Goal: Navigation & Orientation: Find specific page/section

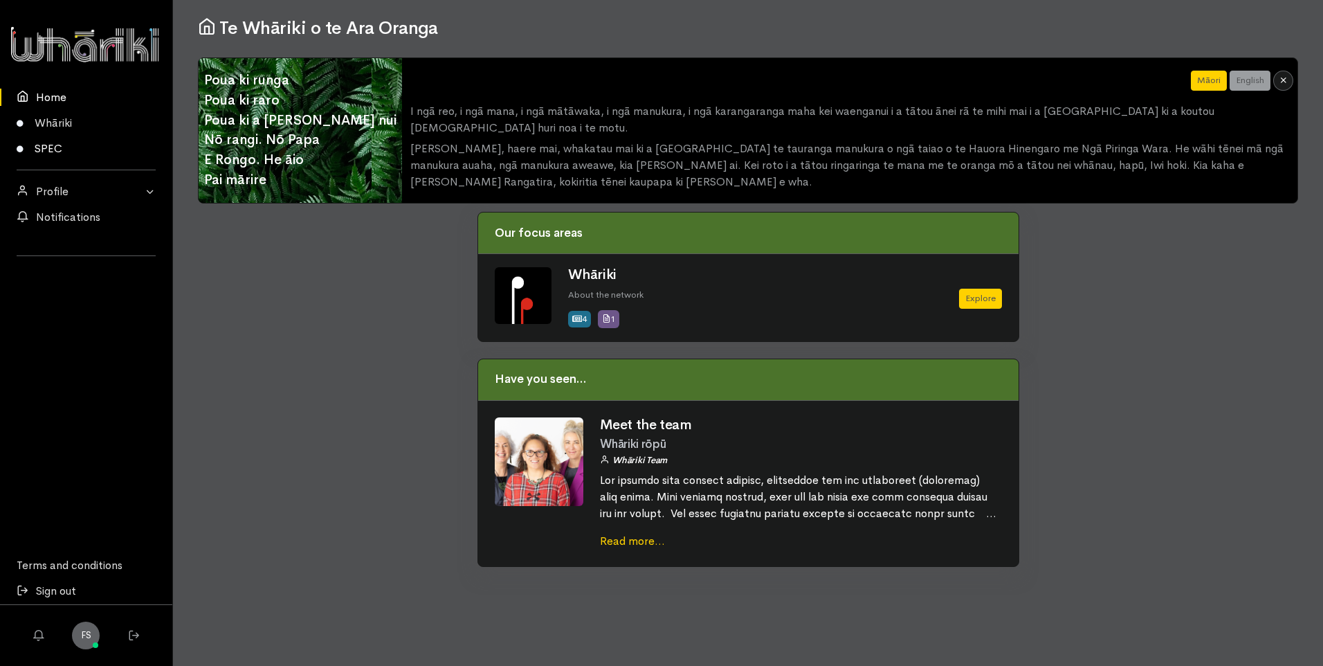
click at [57, 149] on link "SPEC" at bounding box center [86, 149] width 172 height 26
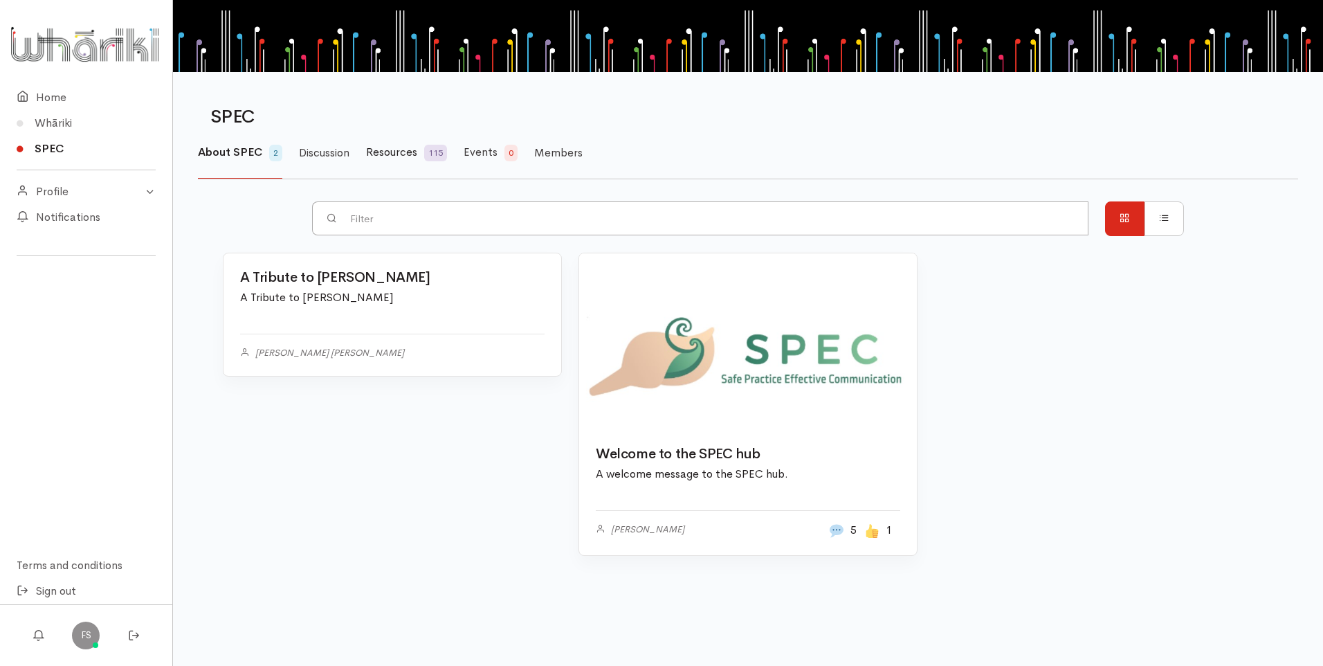
click at [417, 156] on span "Resources" at bounding box center [391, 152] width 51 height 15
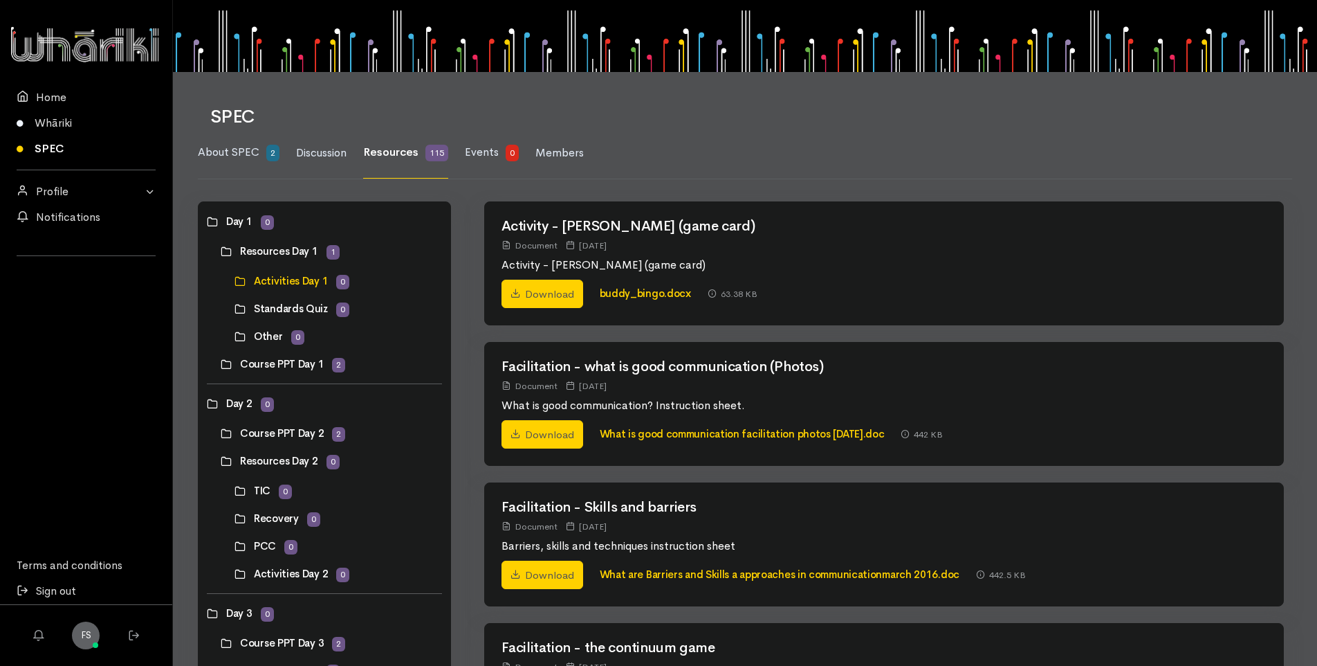
click at [221, 251] on link at bounding box center [221, 251] width 0 height 0
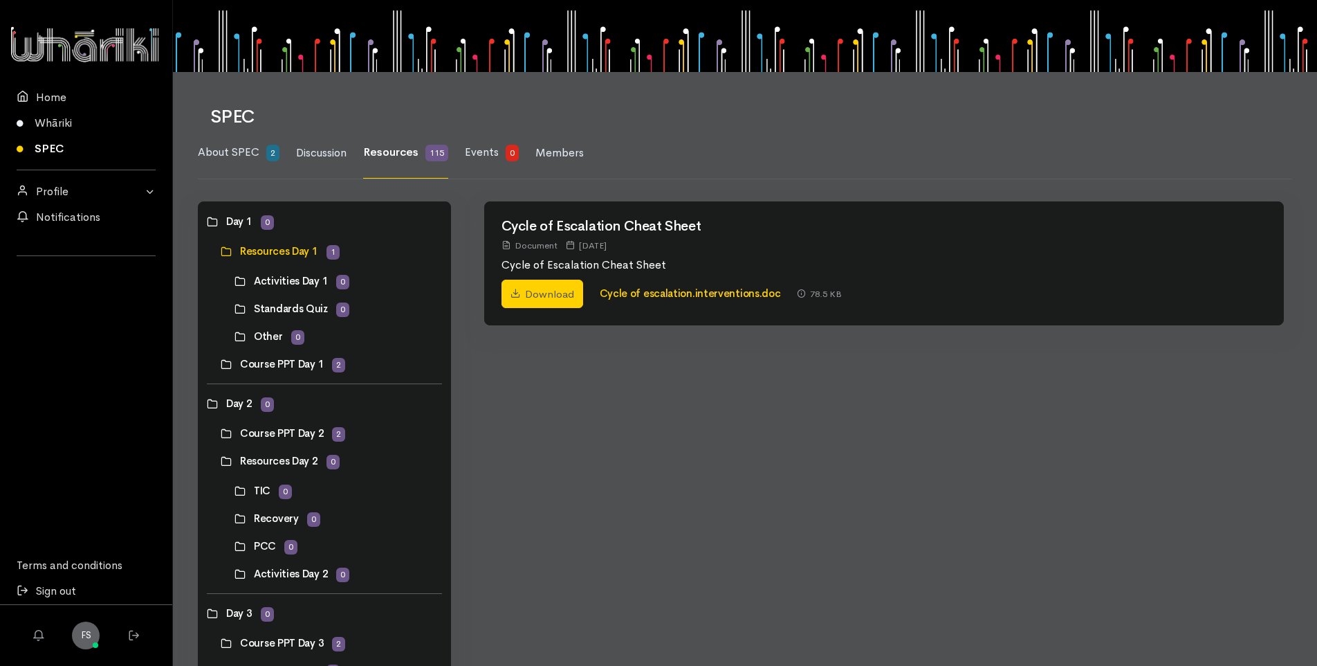
click at [235, 309] on link at bounding box center [235, 309] width 0 height 0
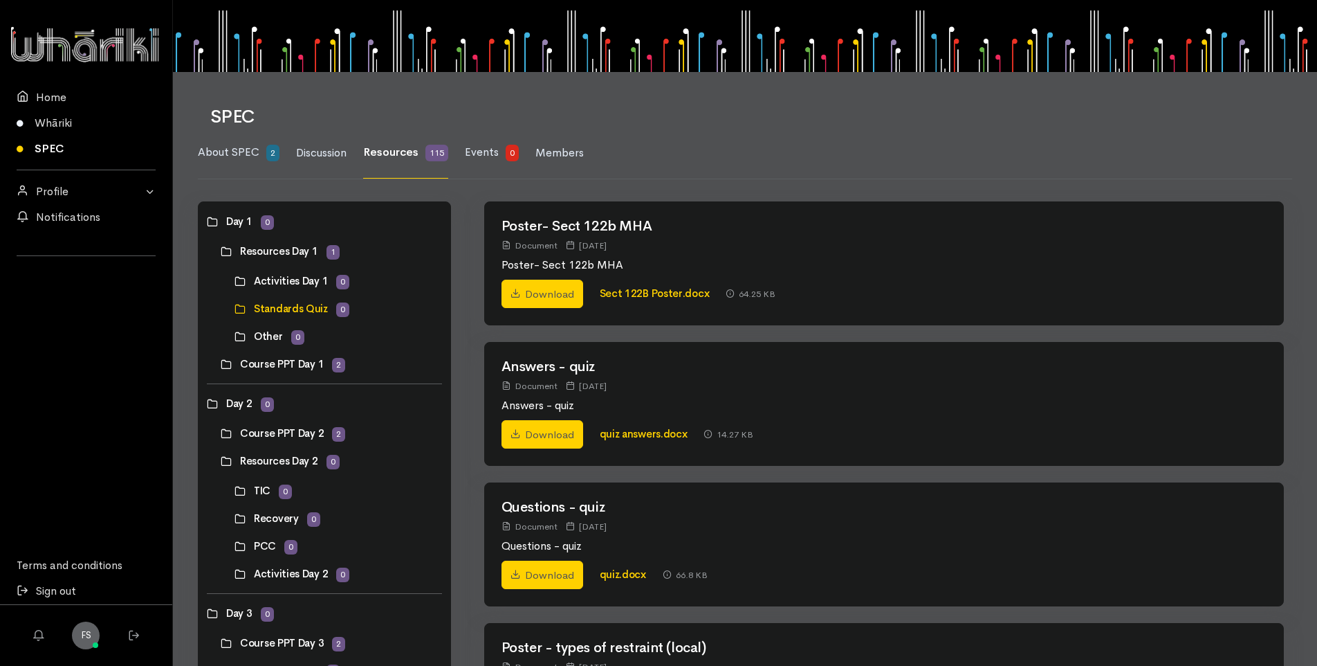
click at [221, 364] on link at bounding box center [221, 364] width 0 height 0
